Goal: Communication & Community: Answer question/provide support

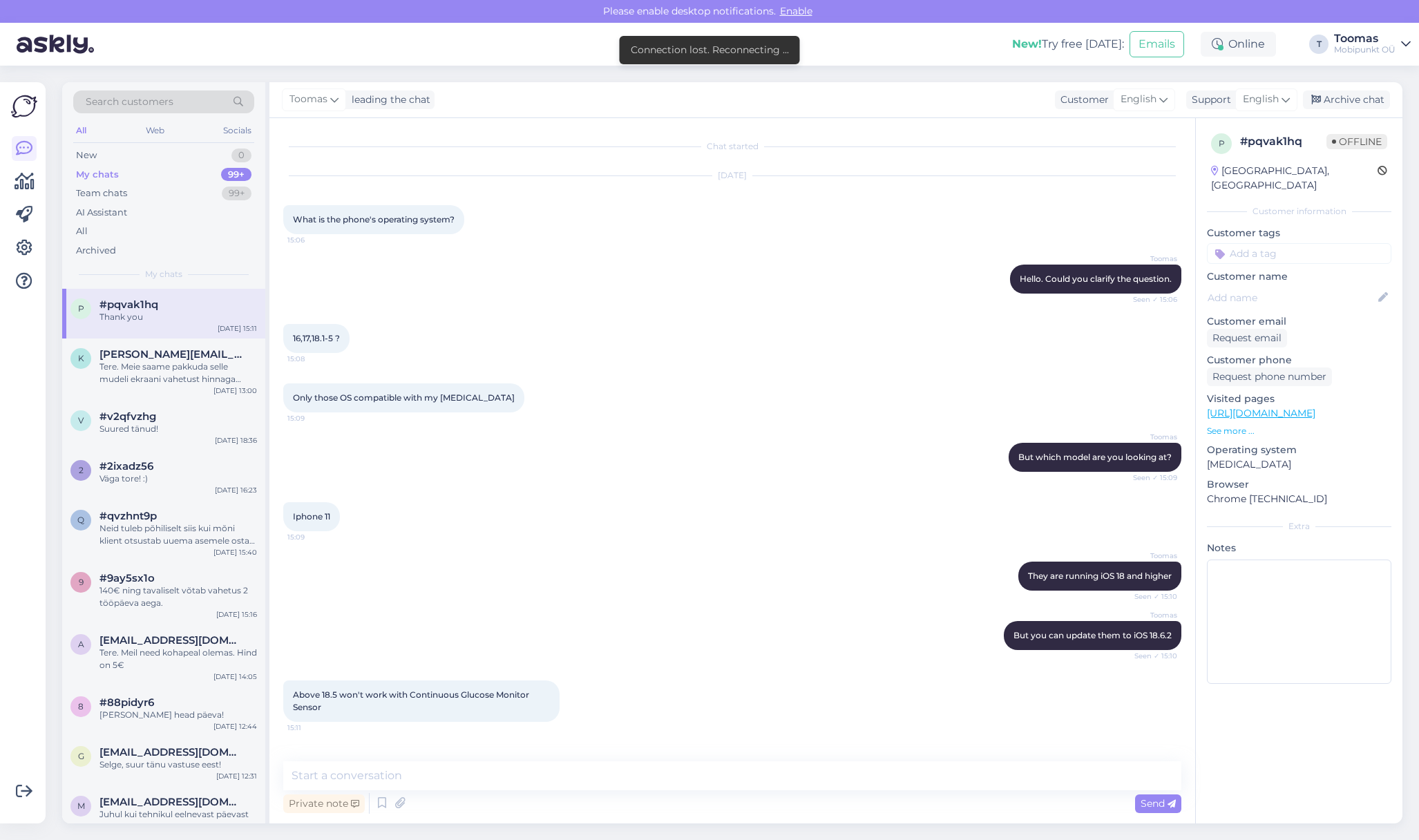
scroll to position [382, 0]
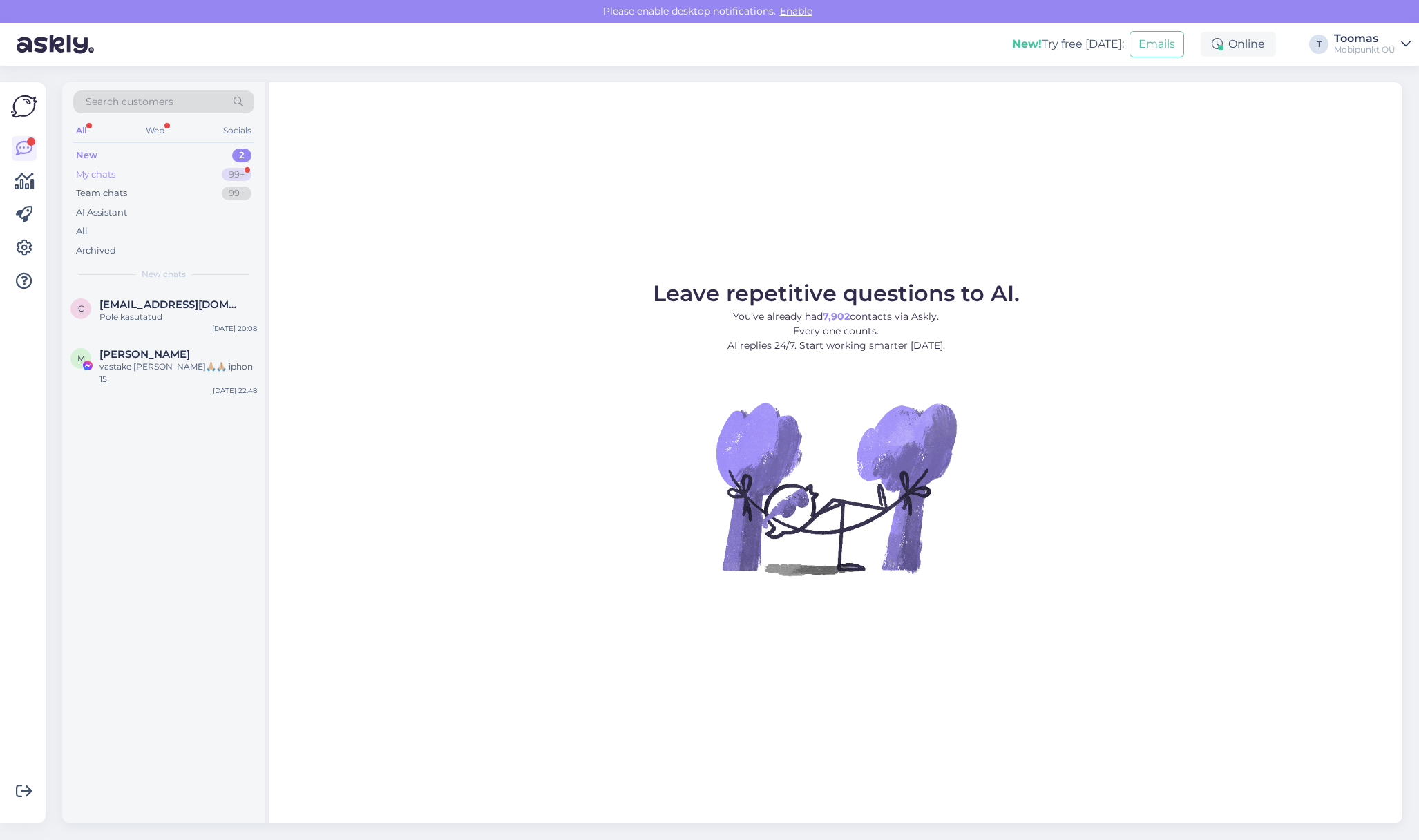
click at [230, 173] on div "99+" at bounding box center [237, 175] width 30 height 14
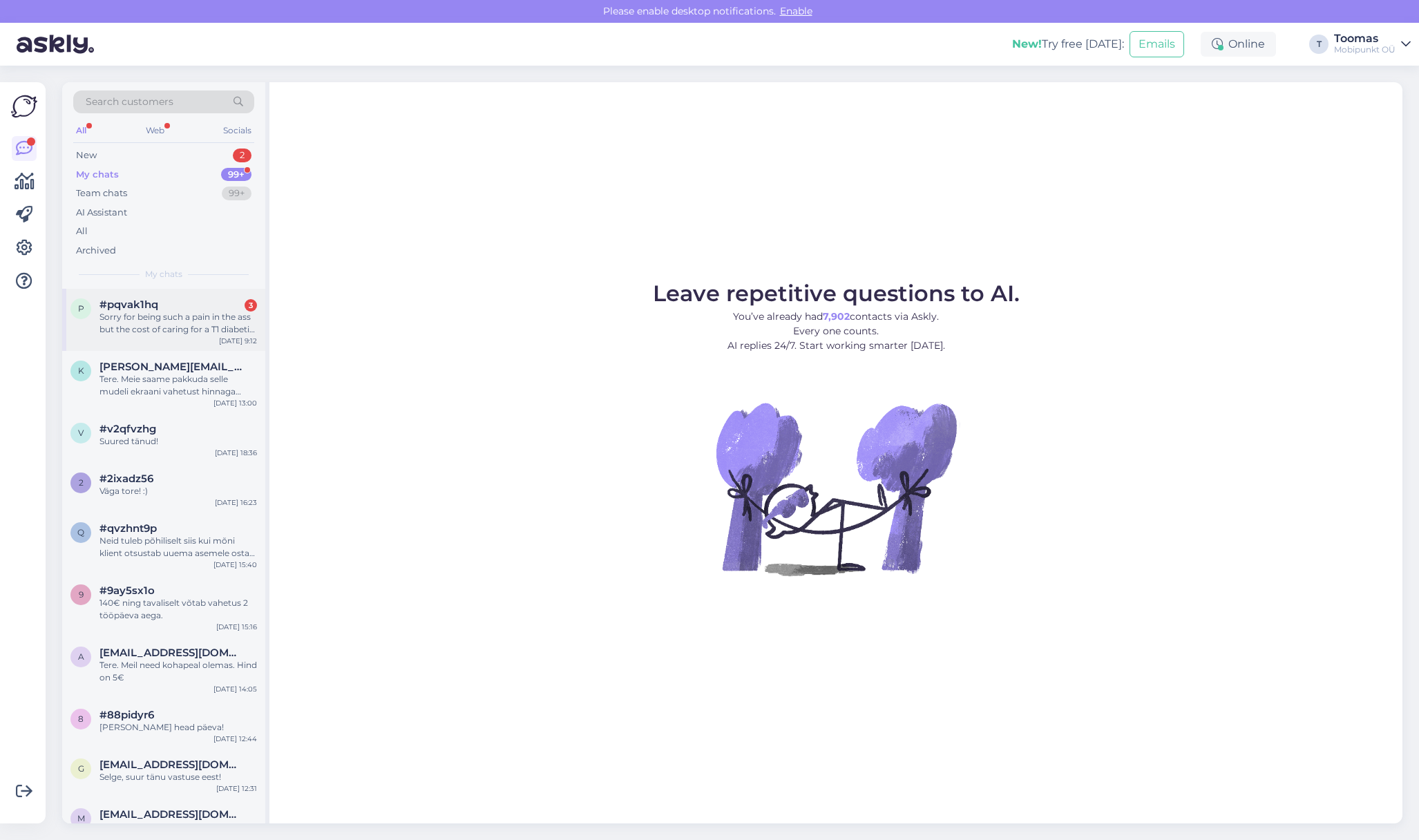
click at [214, 337] on div "p #pqvak1hq 3 Sorry for being such a pain in the ass but the cost of caring for…" at bounding box center [164, 319] width 203 height 62
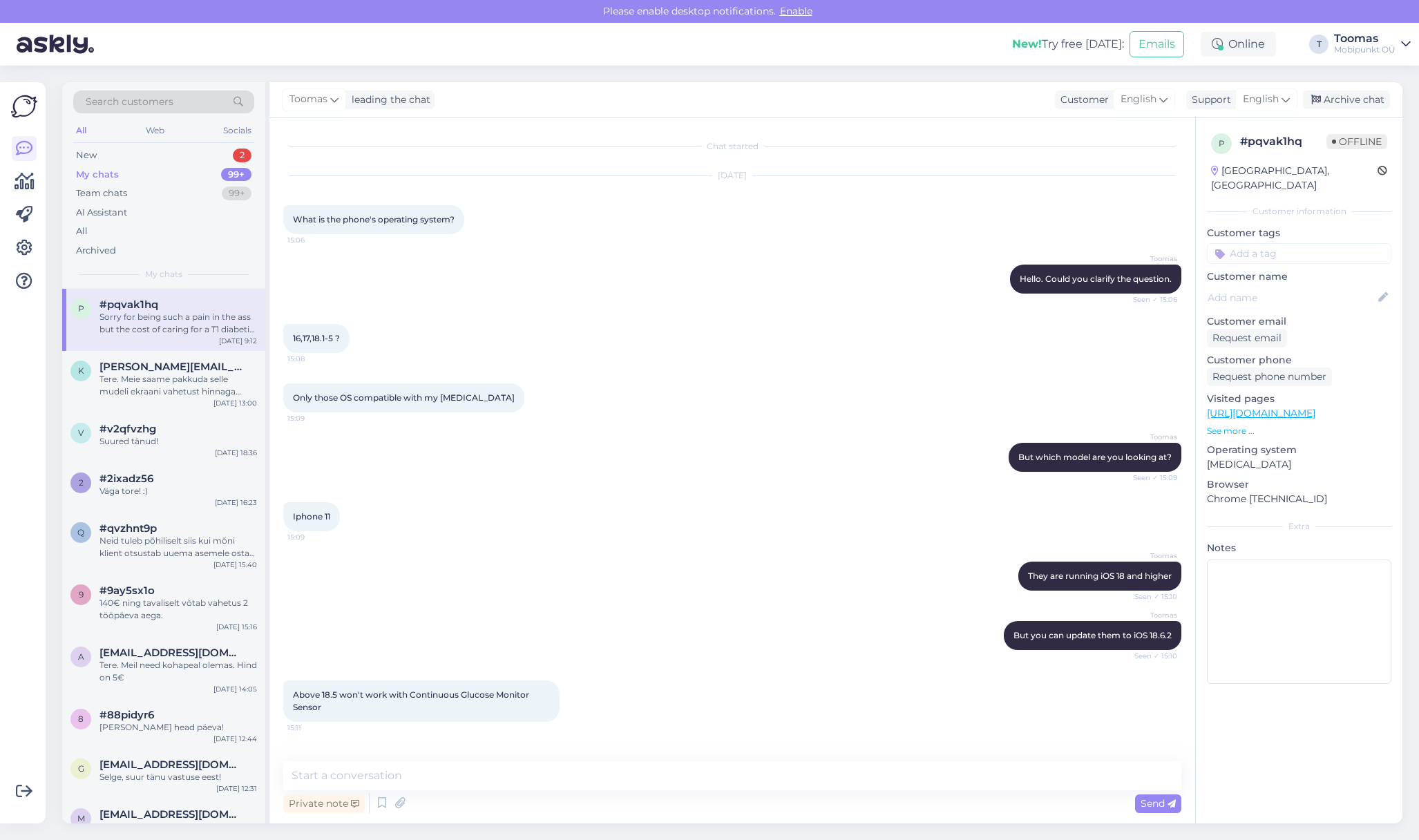
scroll to position [652, 0]
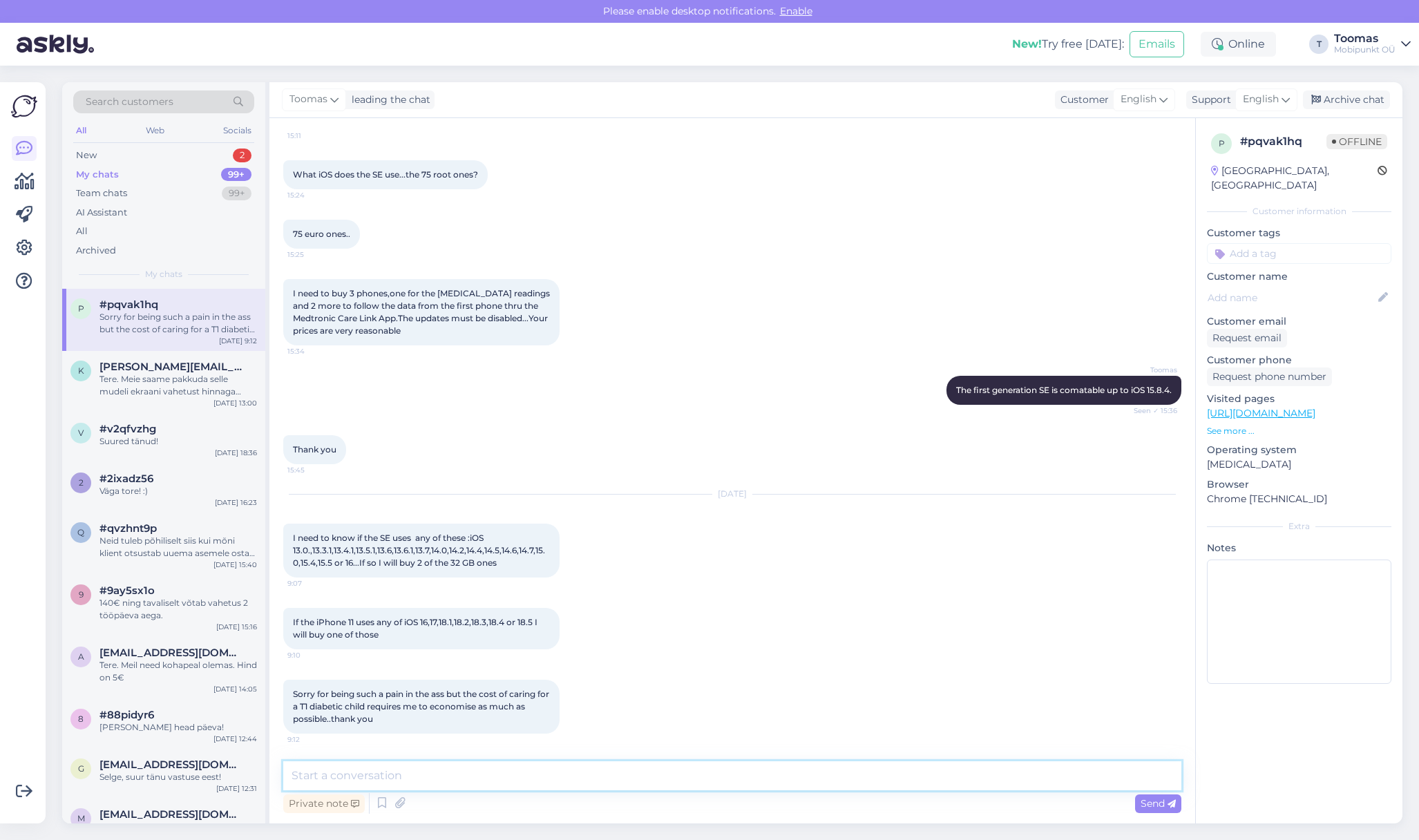
click at [602, 764] on textarea at bounding box center [733, 776] width 898 height 29
type textarea "iPhone 11 uses all of iOS 18 versions"
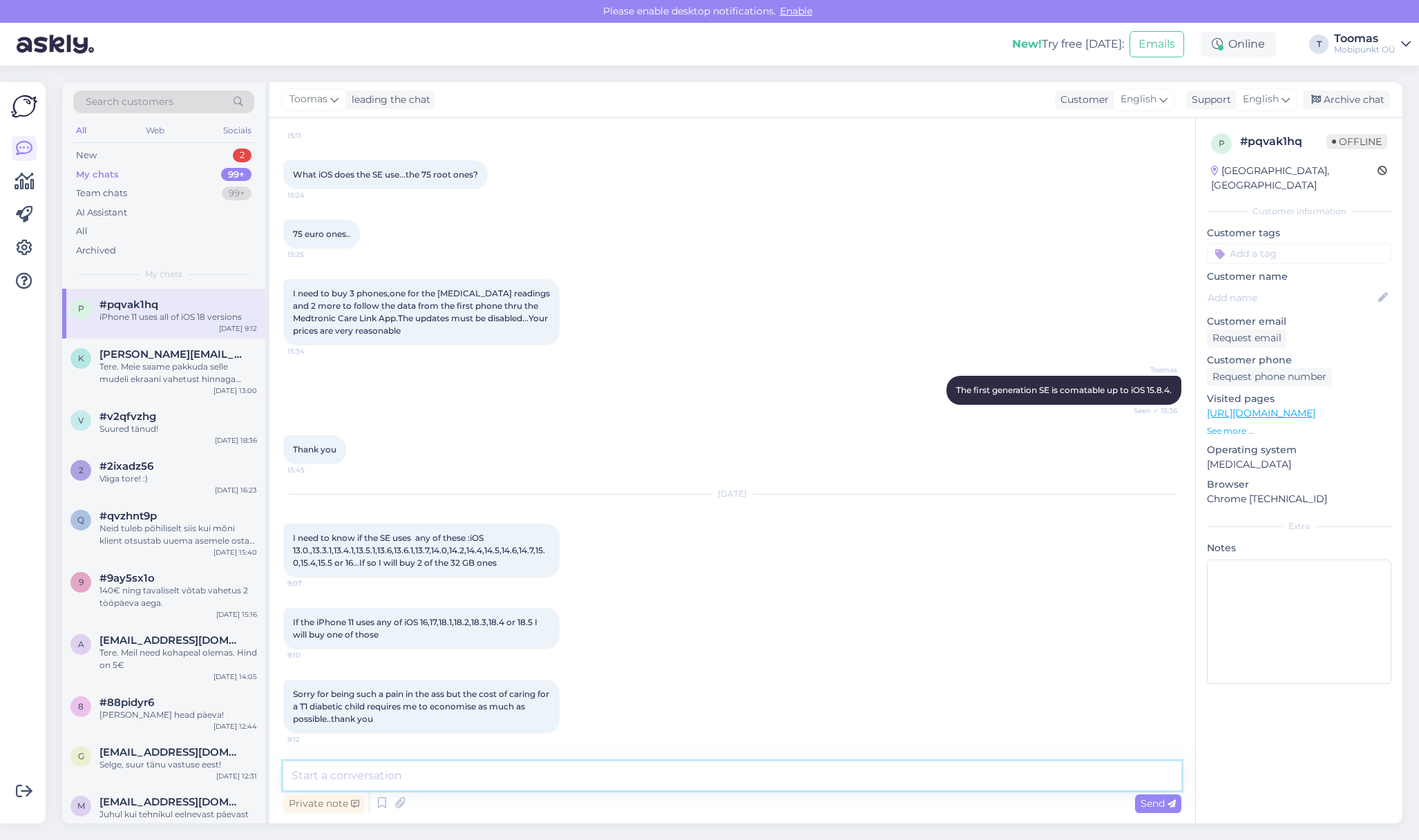
scroll to position [711, 0]
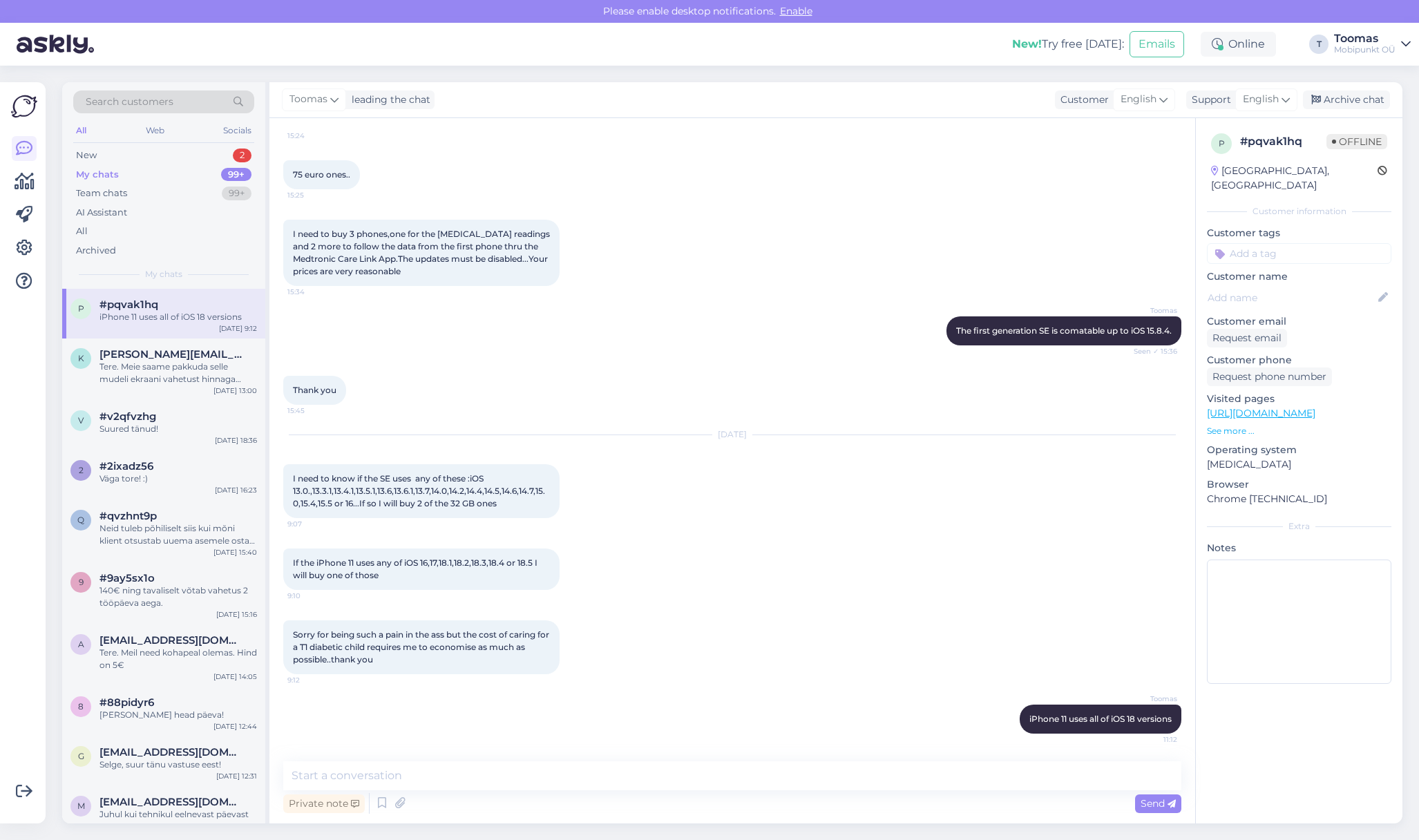
click at [693, 480] on div "Sep 4 2025 I need to know if the SE uses any of these :iOS 13.0.,13.3.1,13.4.1,…" at bounding box center [733, 477] width 898 height 114
click at [109, 148] on div "New 2" at bounding box center [164, 155] width 181 height 19
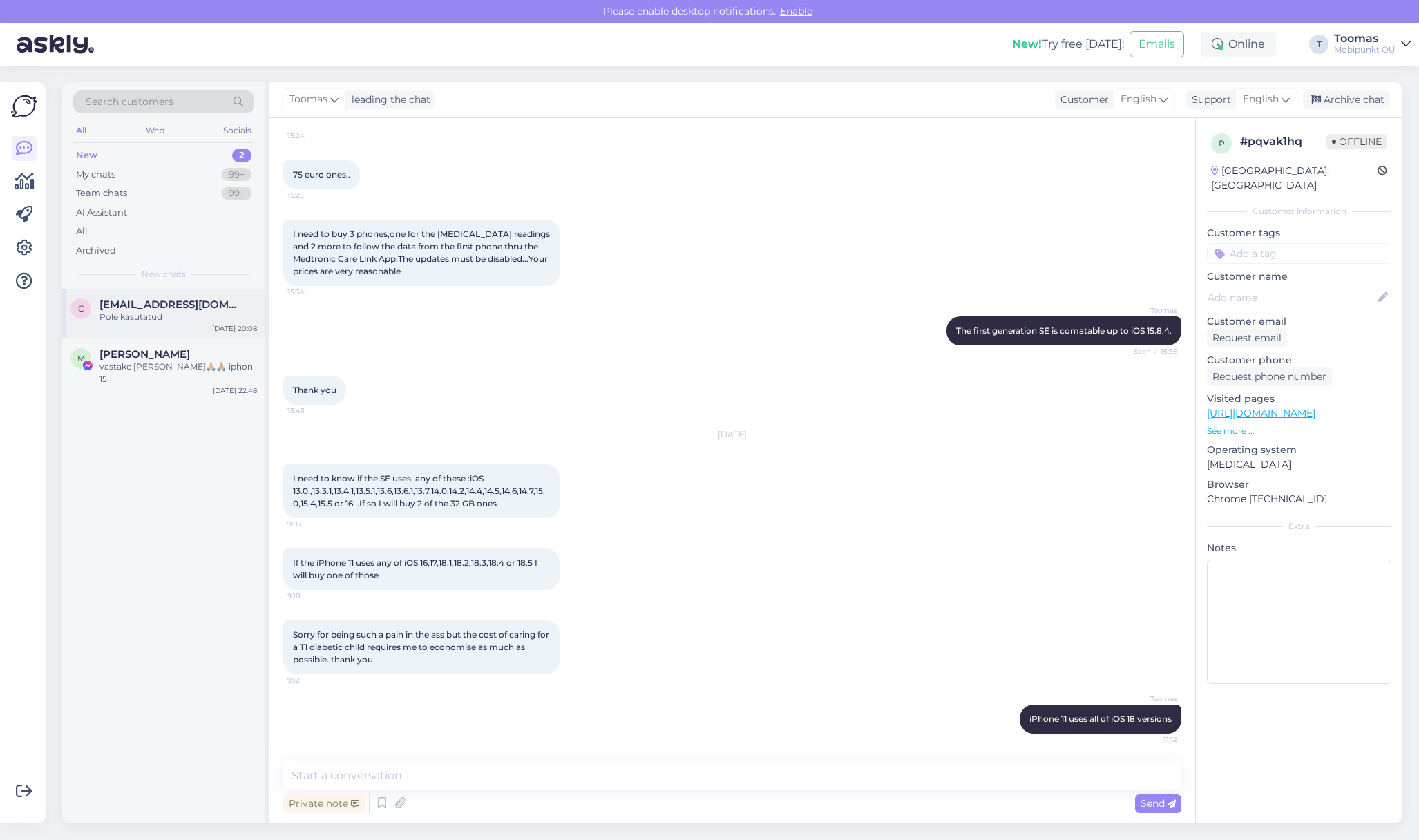
click at [217, 319] on div "Pole kasutatud" at bounding box center [178, 317] width 157 height 12
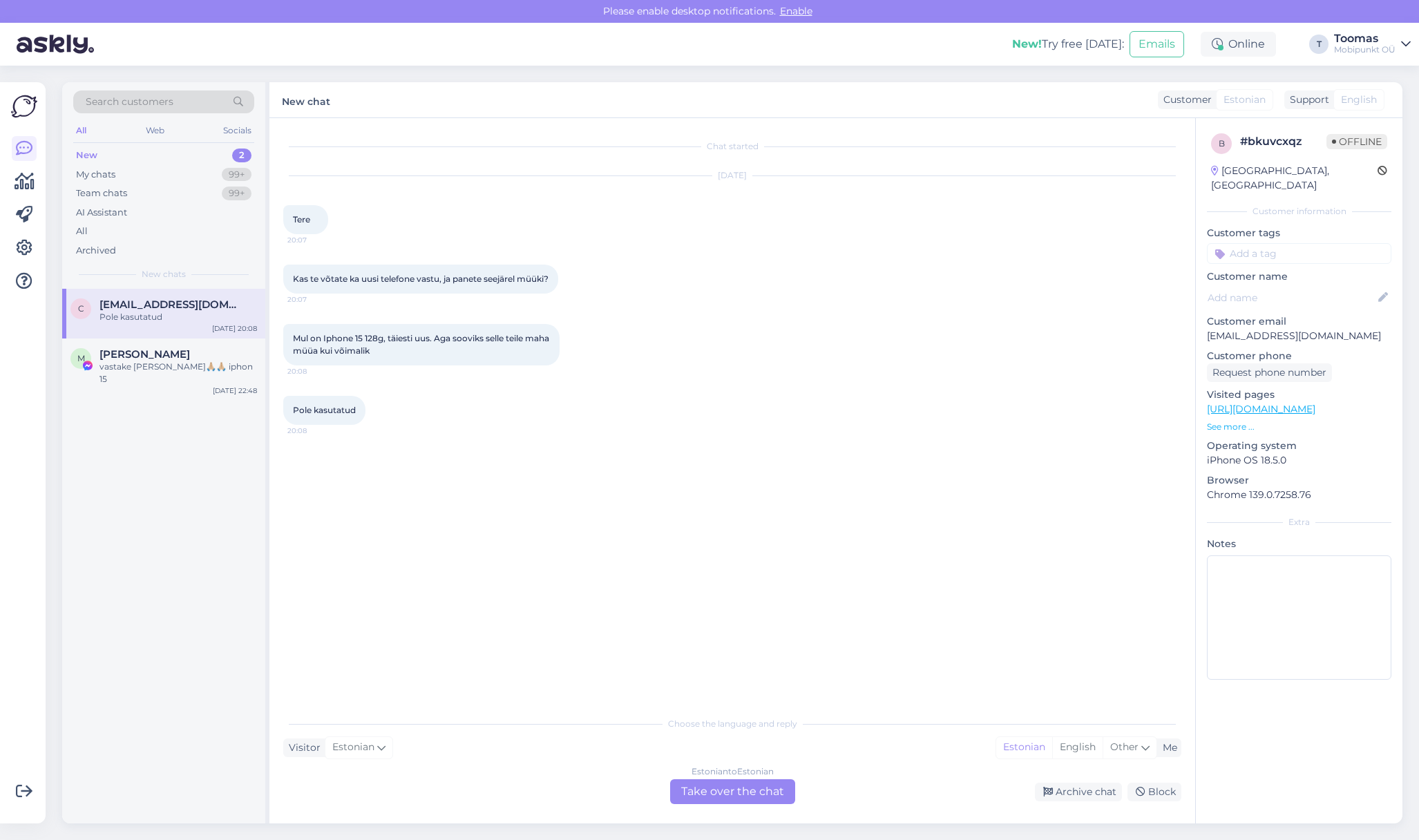
scroll to position [0, 0]
click at [720, 785] on div "Estonian to Estonian Take over the chat" at bounding box center [733, 792] width 125 height 25
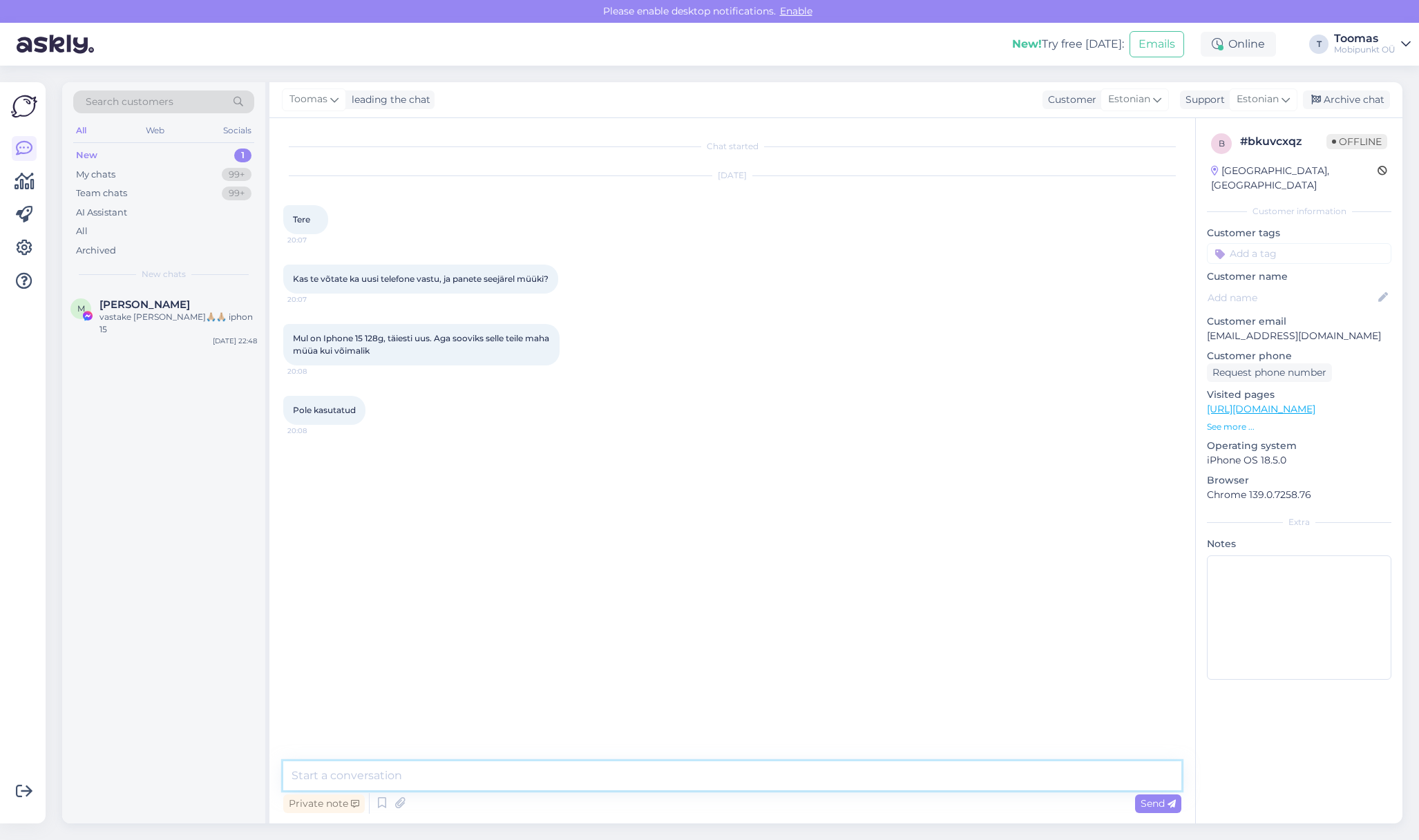
click at [720, 785] on textarea at bounding box center [733, 776] width 898 height 29
type textarea "Tere. Kahjuks me niisama toodete kokkuostuga ei tegele."
click at [179, 318] on div "vastake ruttu🙏🏼🙏🏼 iphon 15" at bounding box center [178, 323] width 157 height 25
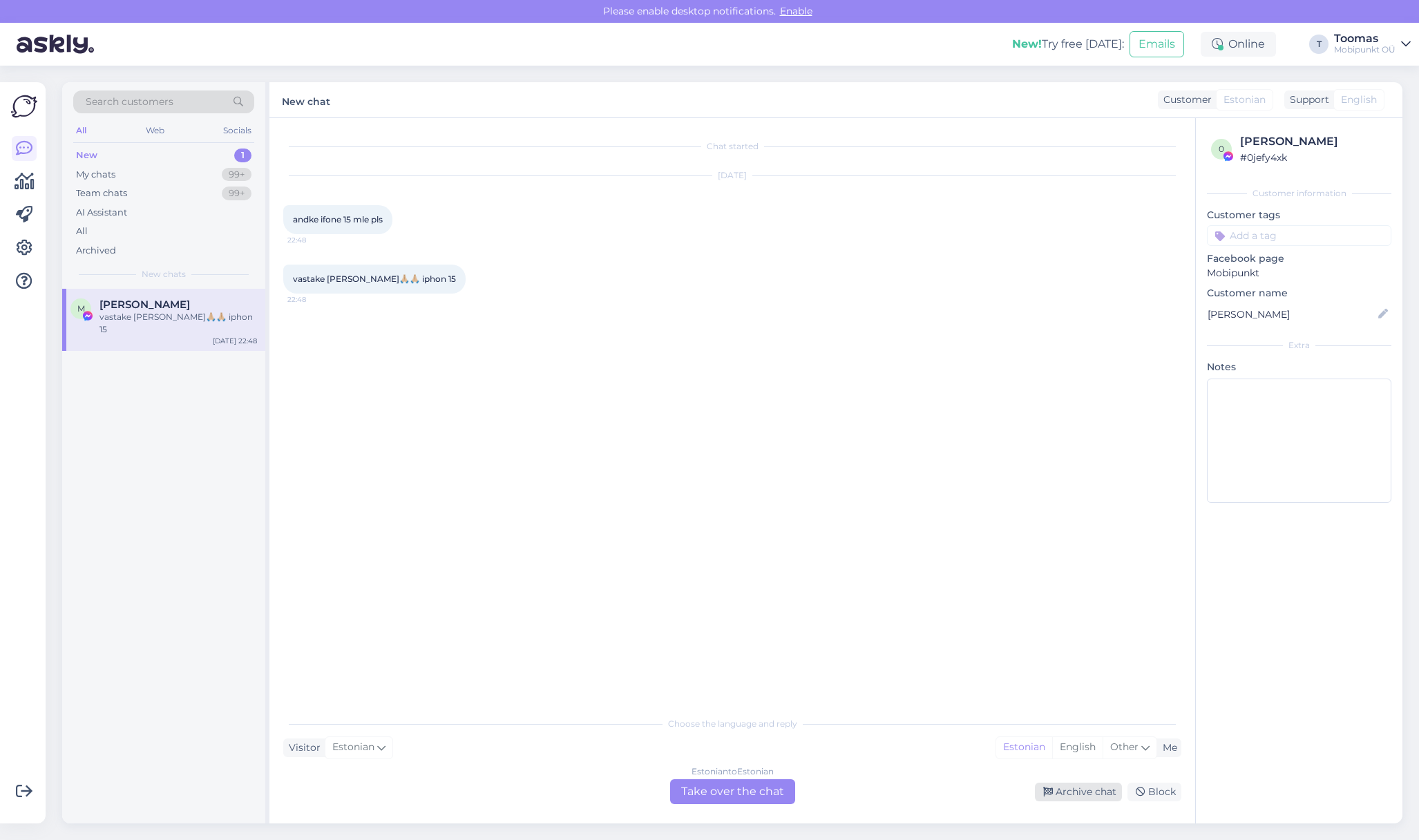
click at [1053, 788] on icon at bounding box center [1048, 792] width 10 height 10
